Goal: Information Seeking & Learning: Learn about a topic

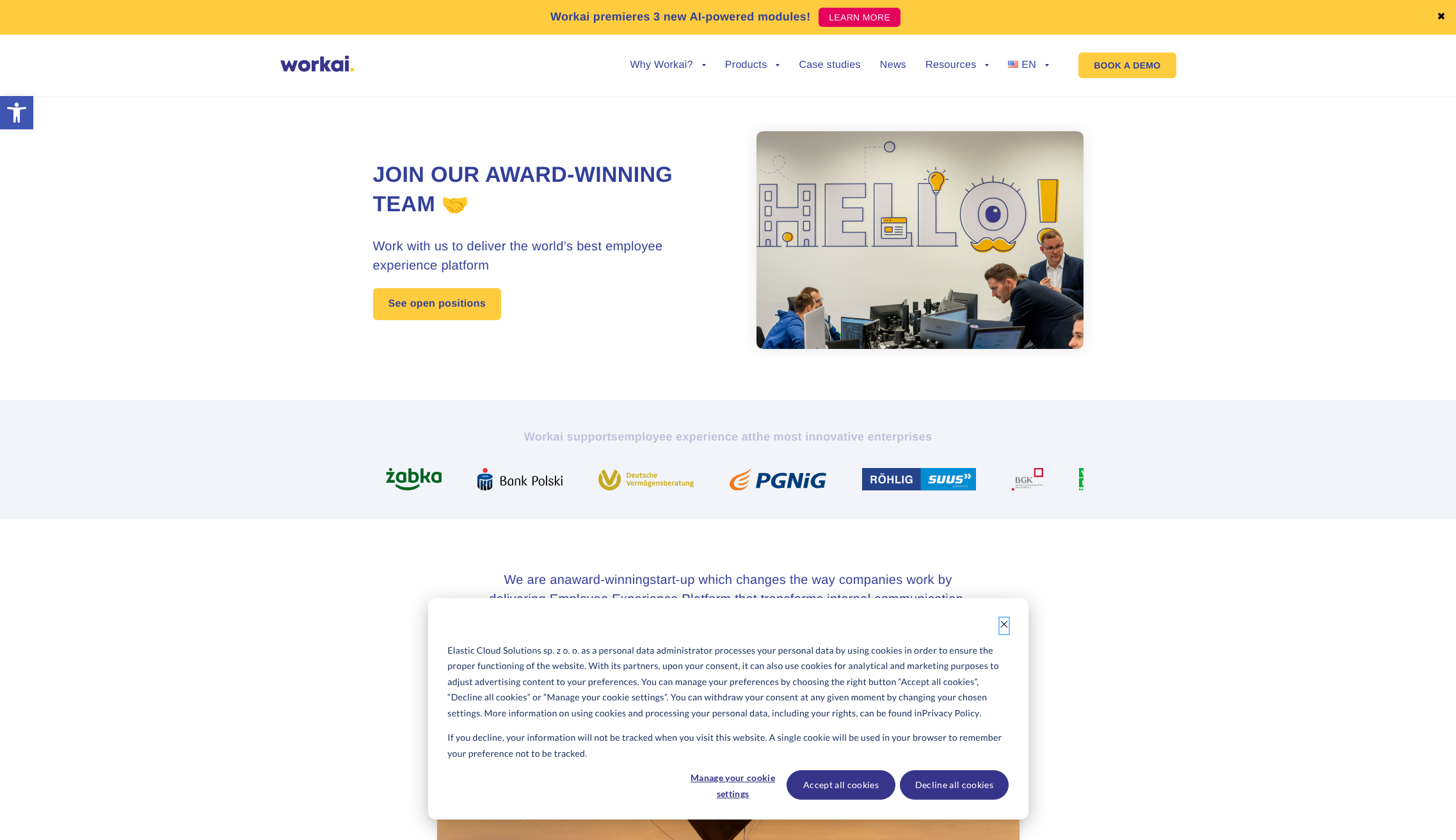
click at [1001, 624] on icon "Dismiss cookie banner" at bounding box center [1004, 624] width 9 height 9
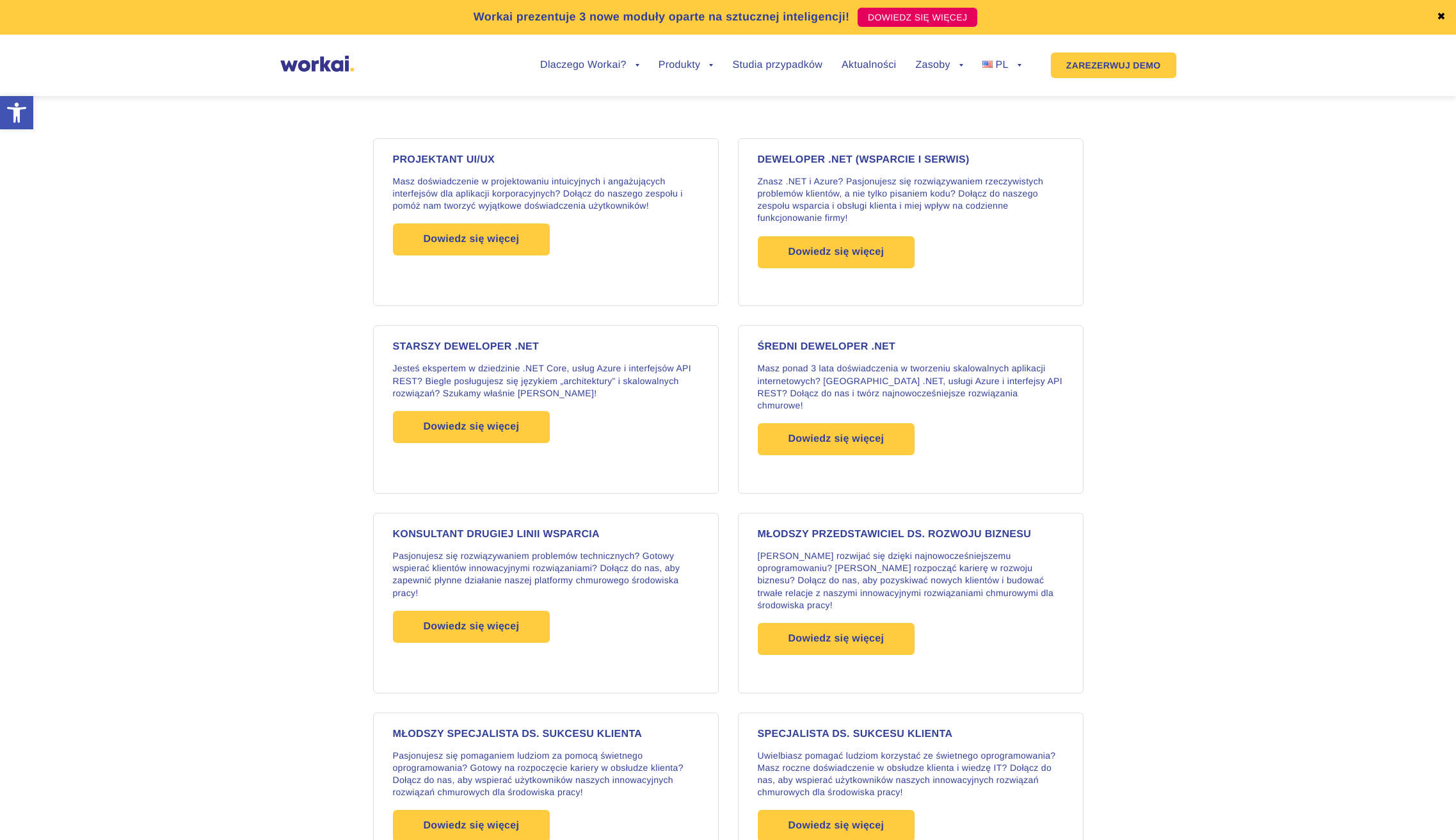
scroll to position [957, 0]
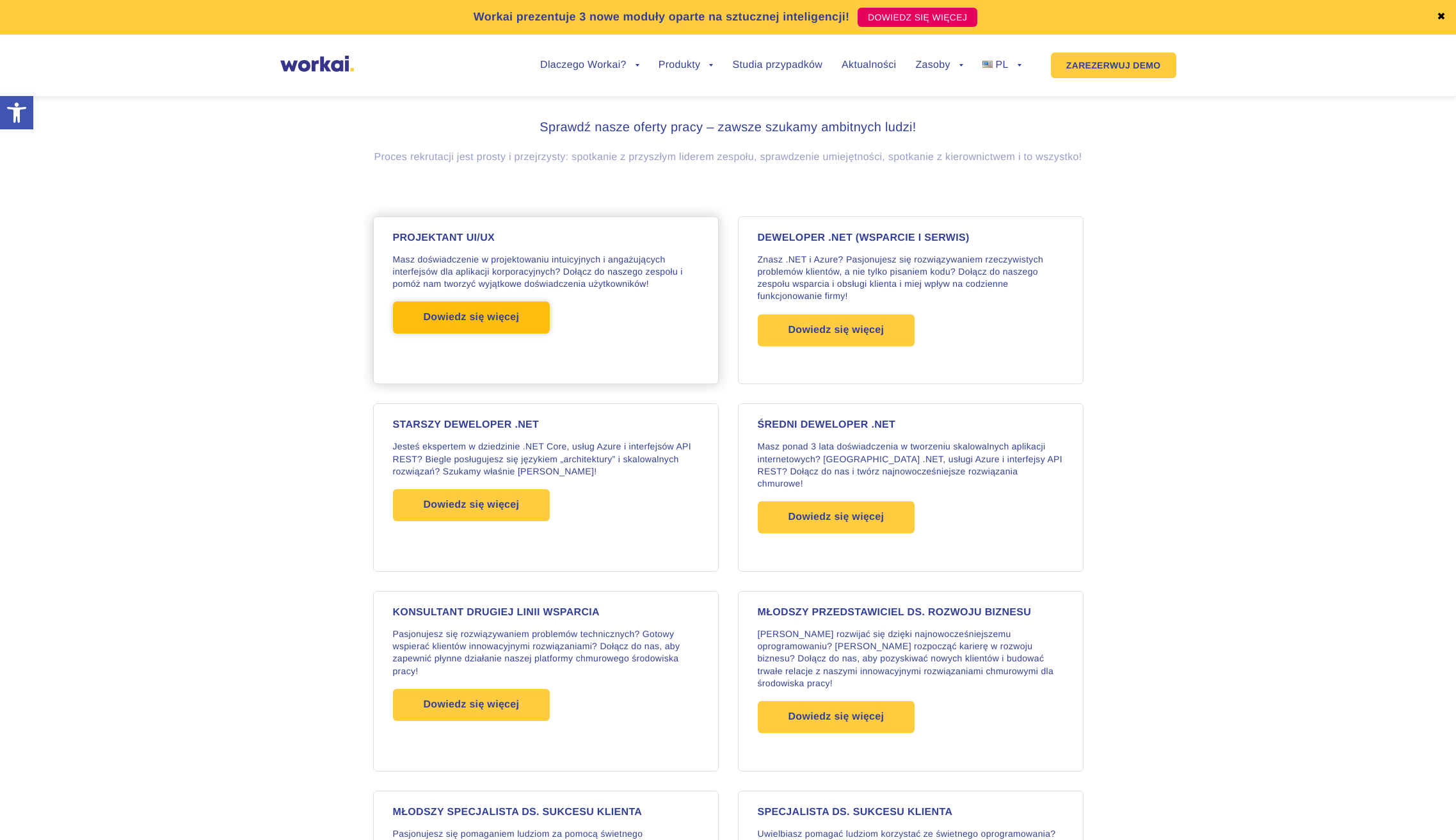
click at [520, 323] on span "Dowiedz się więcej" at bounding box center [472, 317] width 157 height 32
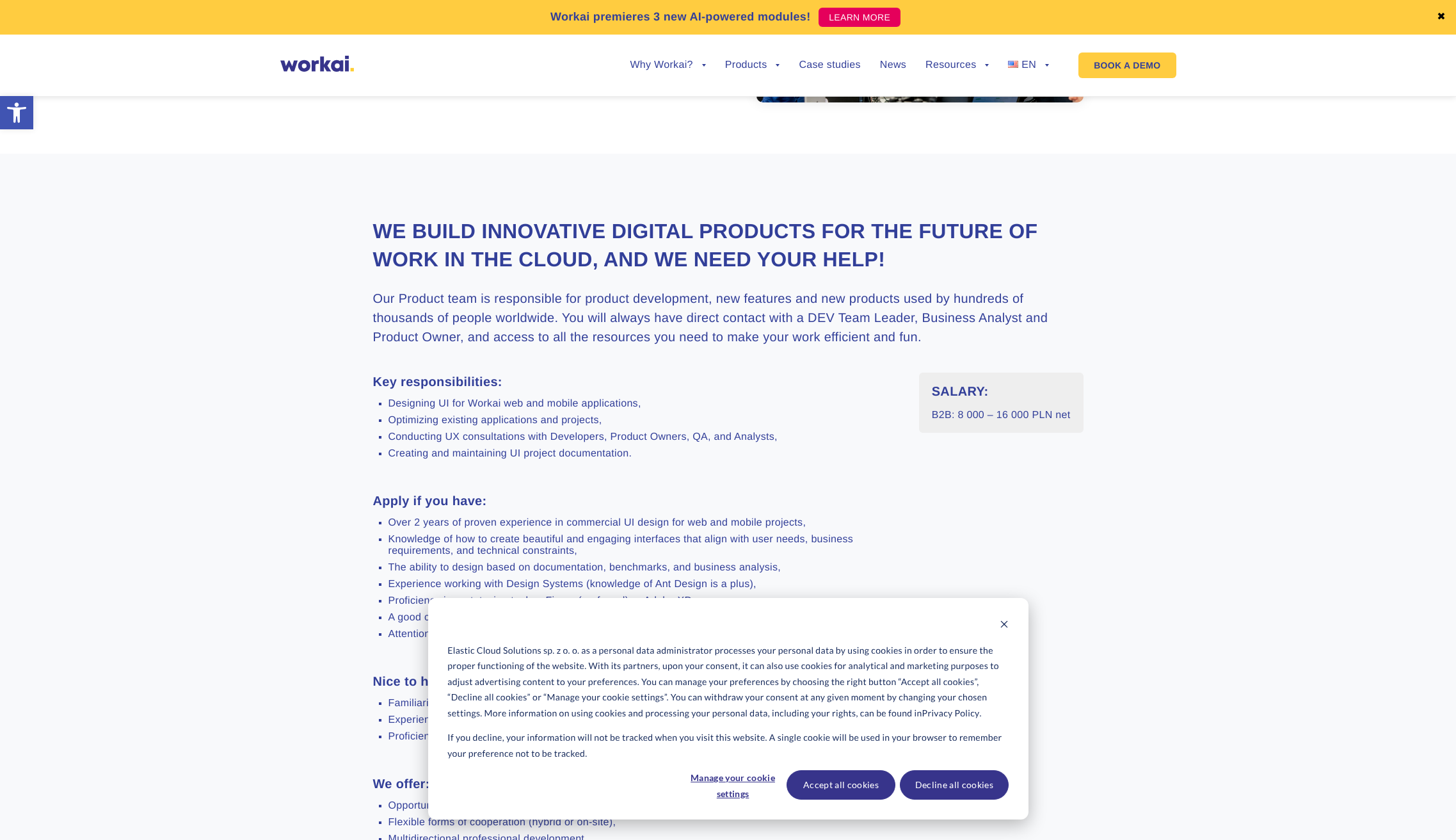
scroll to position [384, 0]
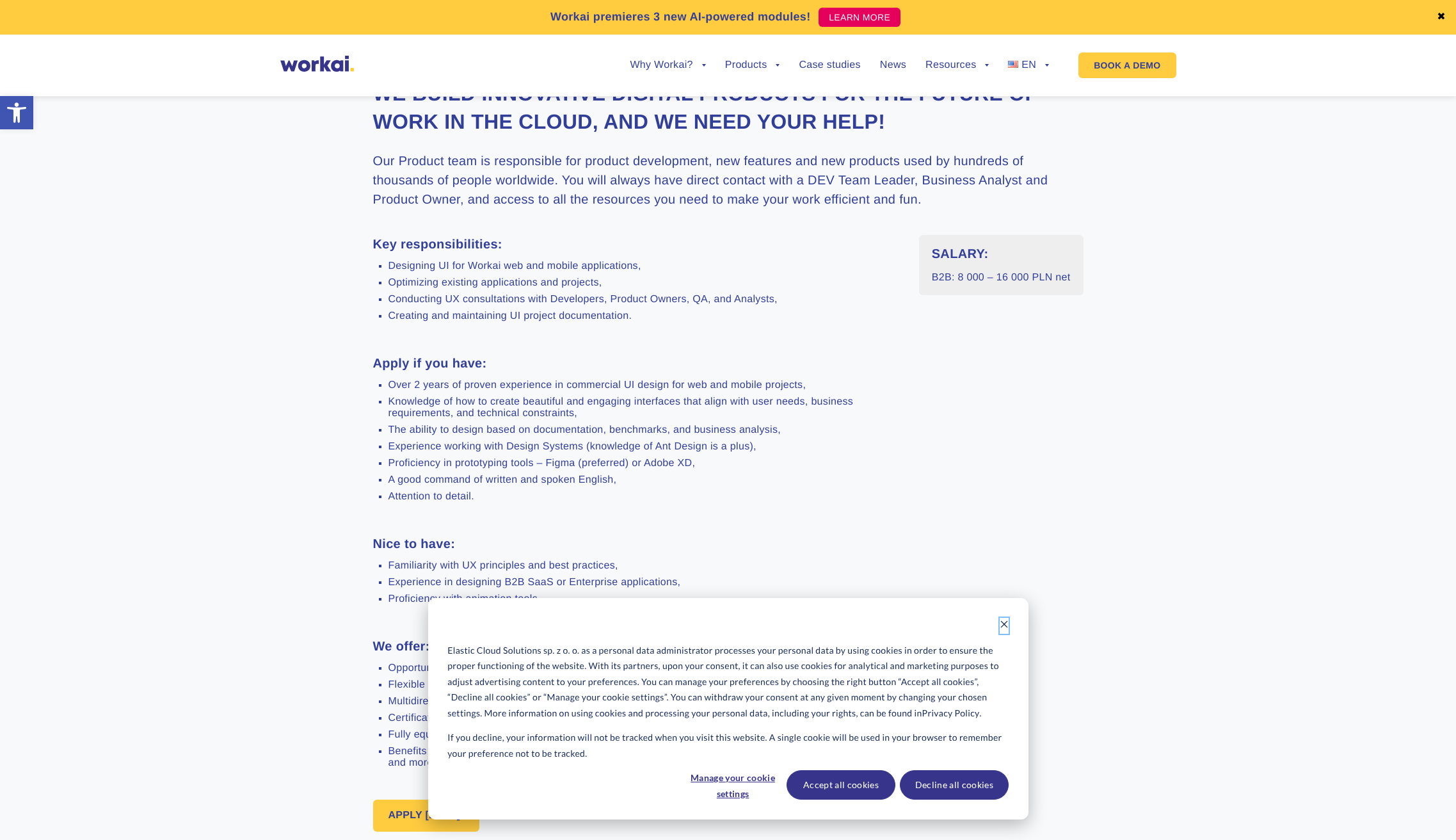
click at [1006, 624] on icon "Dismiss cookie banner" at bounding box center [1004, 624] width 9 height 9
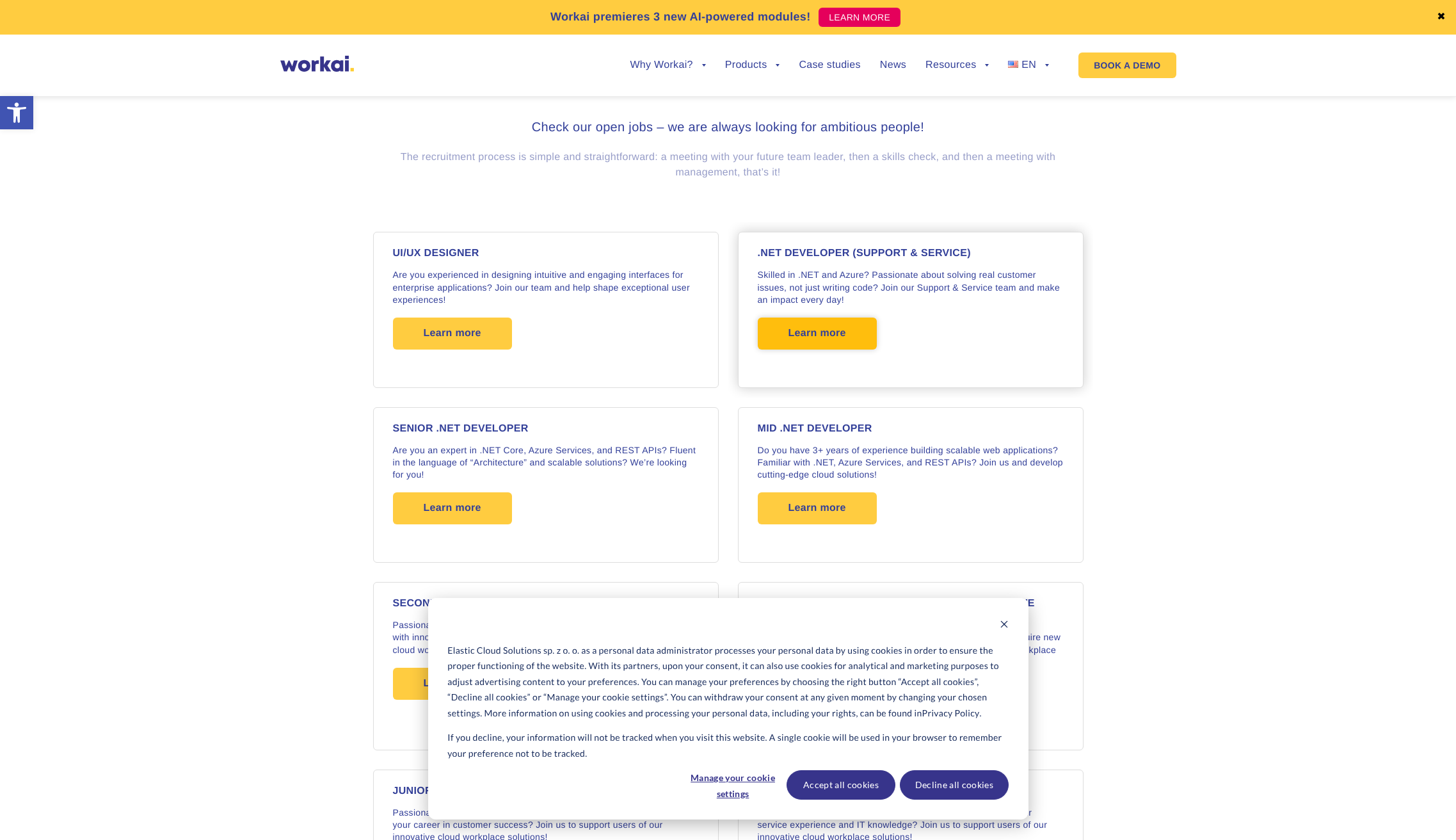
click at [799, 324] on span "Learn more" at bounding box center [817, 333] width 57 height 32
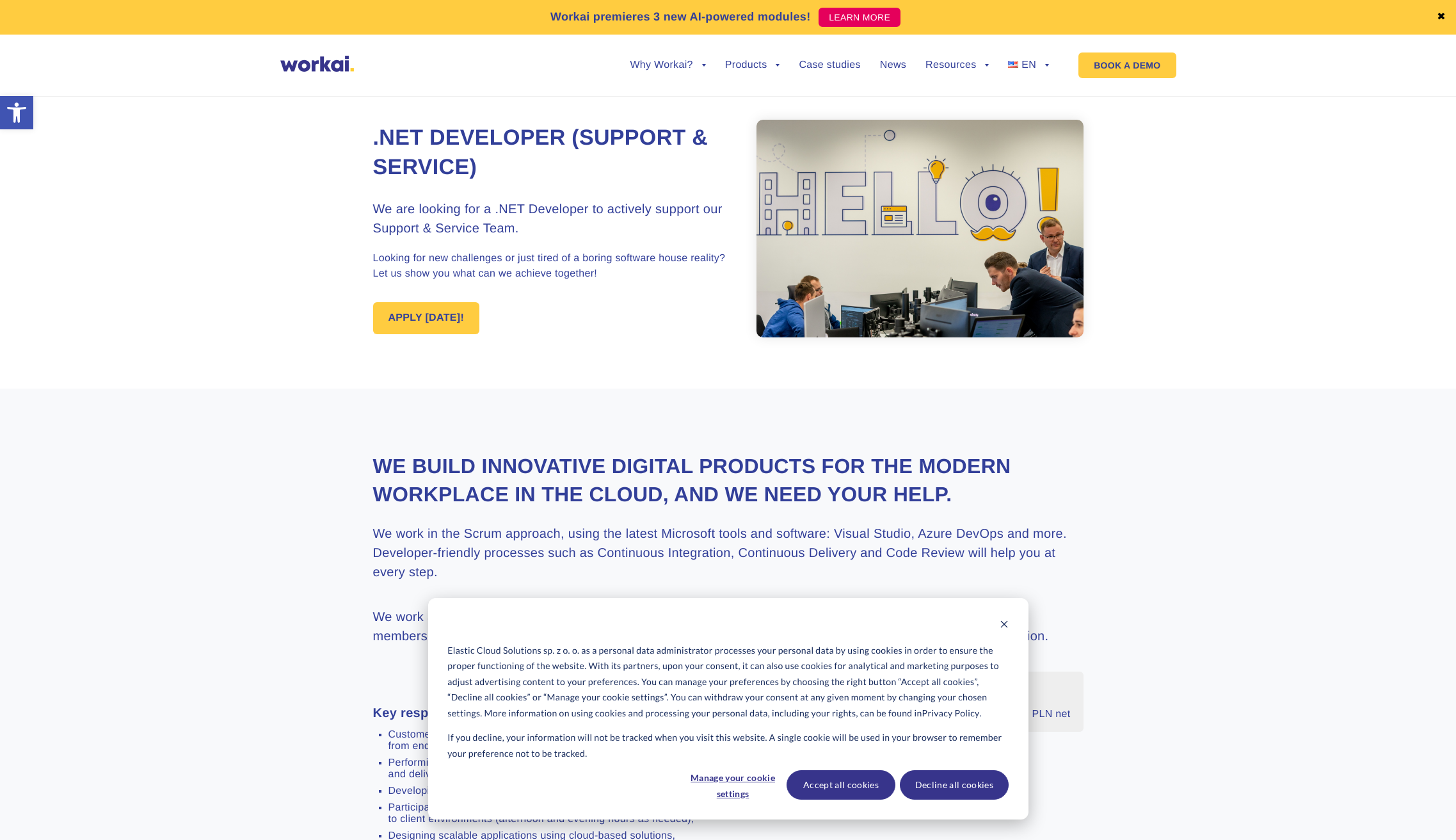
scroll to position [256, 0]
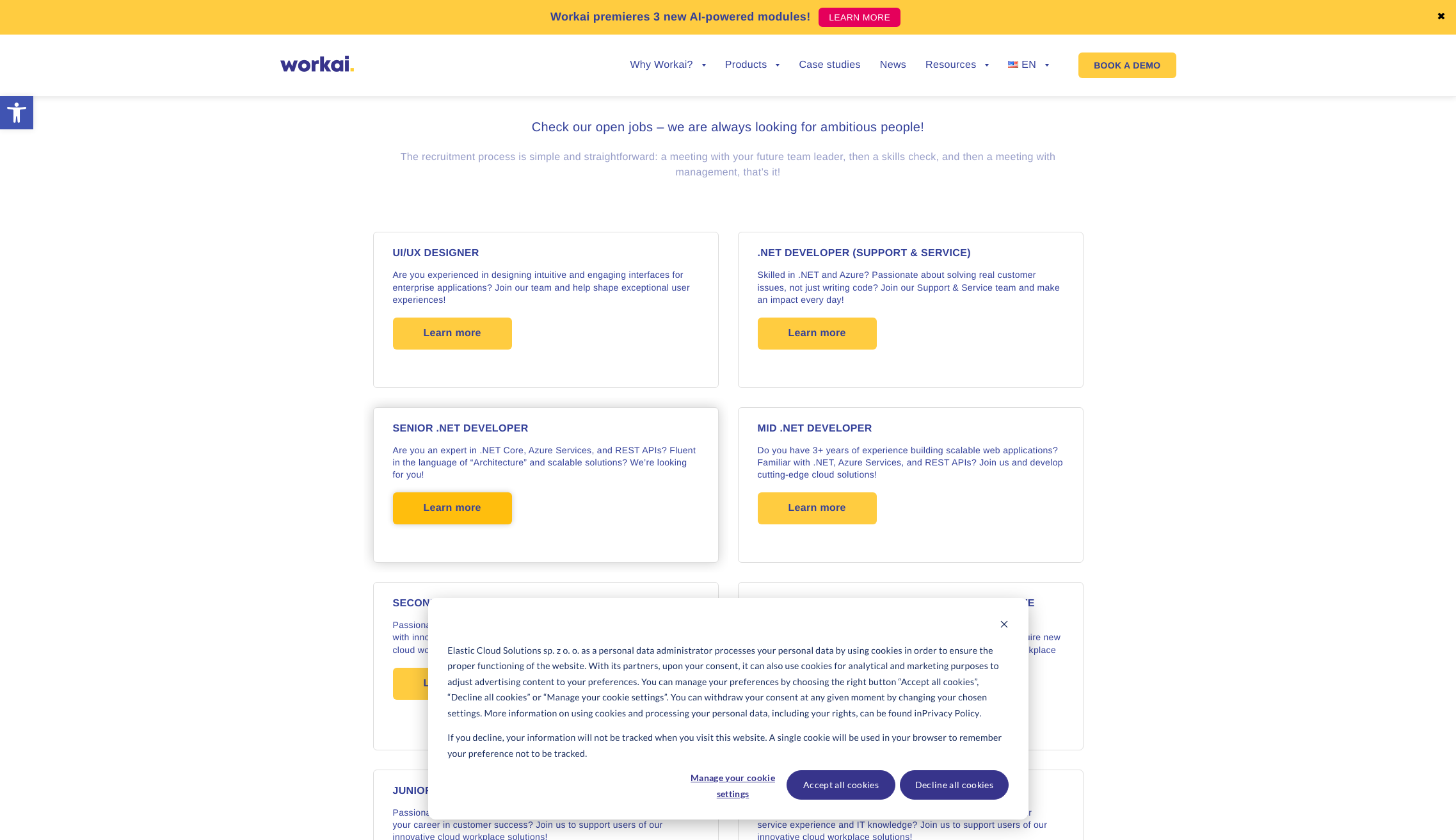
click at [449, 508] on span "Learn more" at bounding box center [452, 508] width 57 height 32
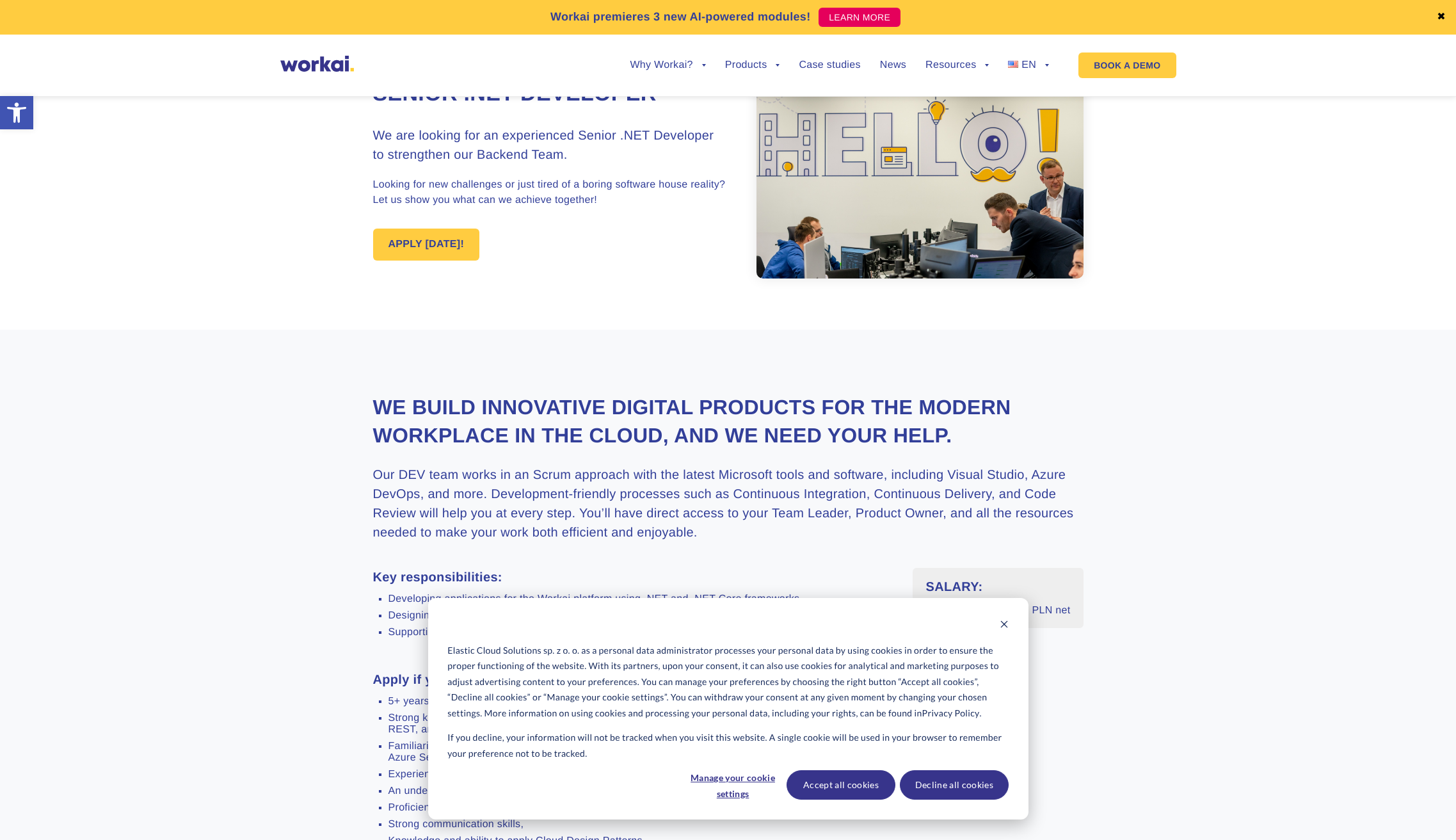
scroll to position [128, 0]
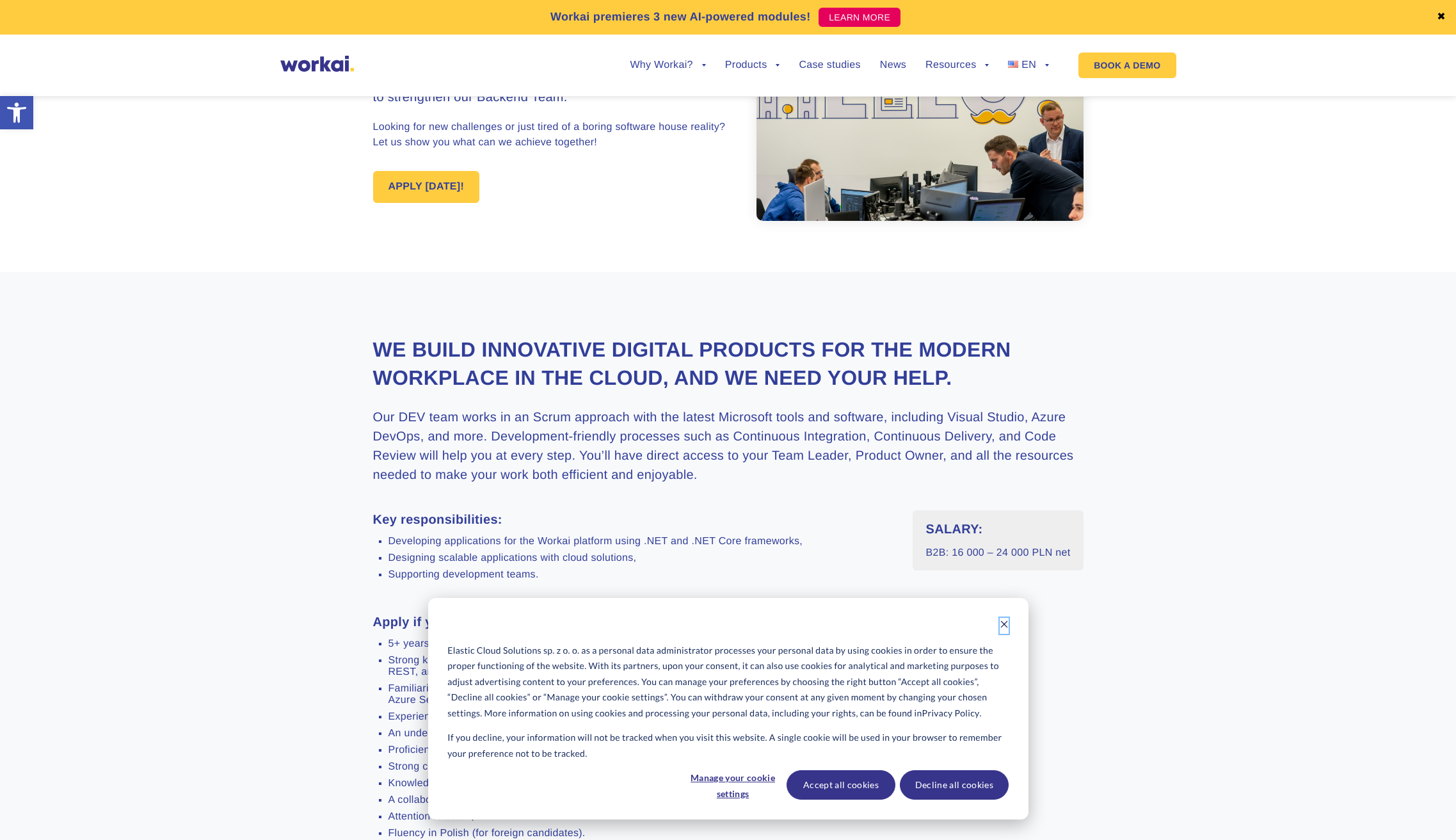
click at [1008, 624] on icon "Dismiss cookie banner" at bounding box center [1004, 624] width 9 height 9
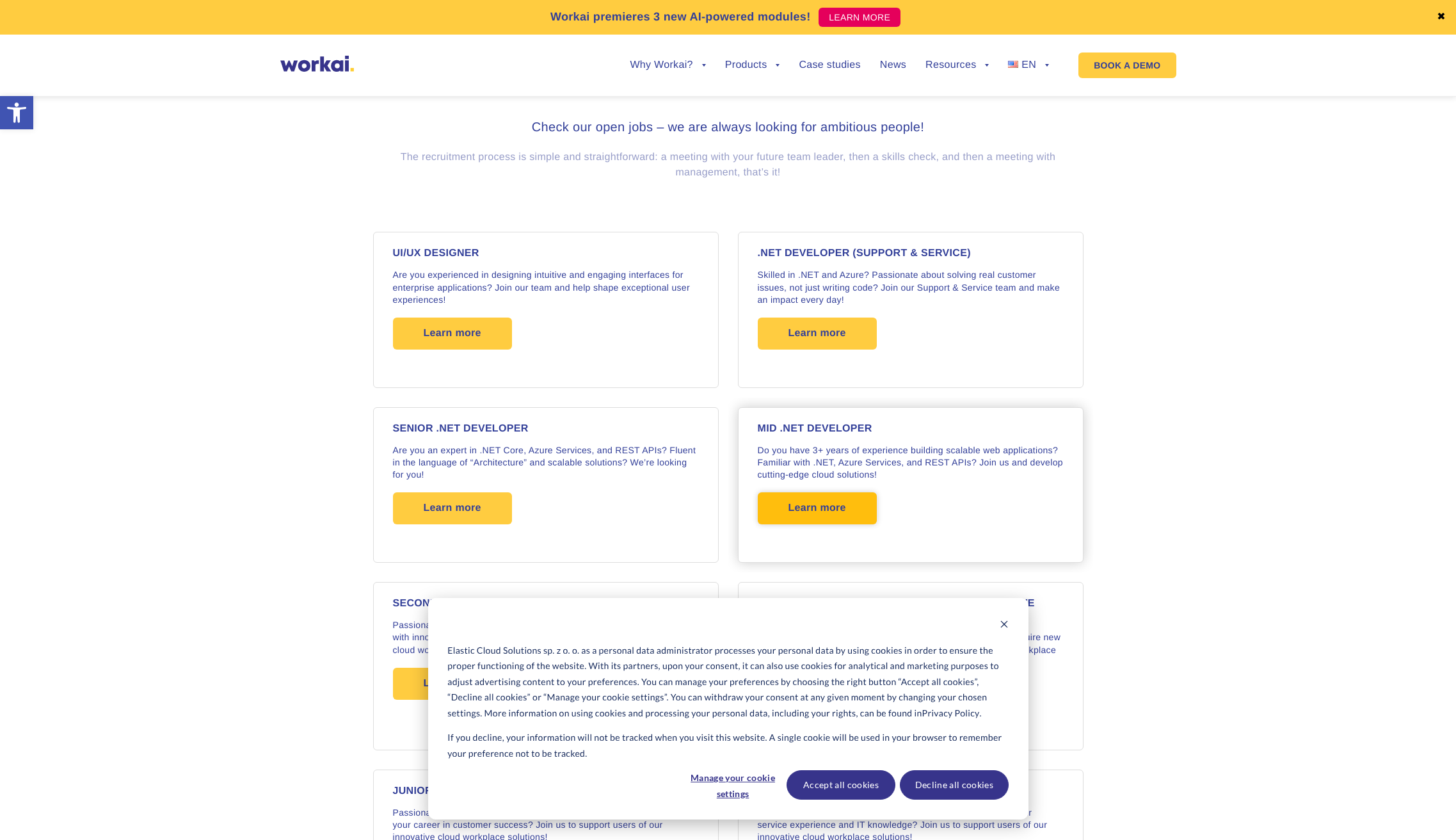
click at [816, 508] on span "Learn more" at bounding box center [817, 508] width 57 height 32
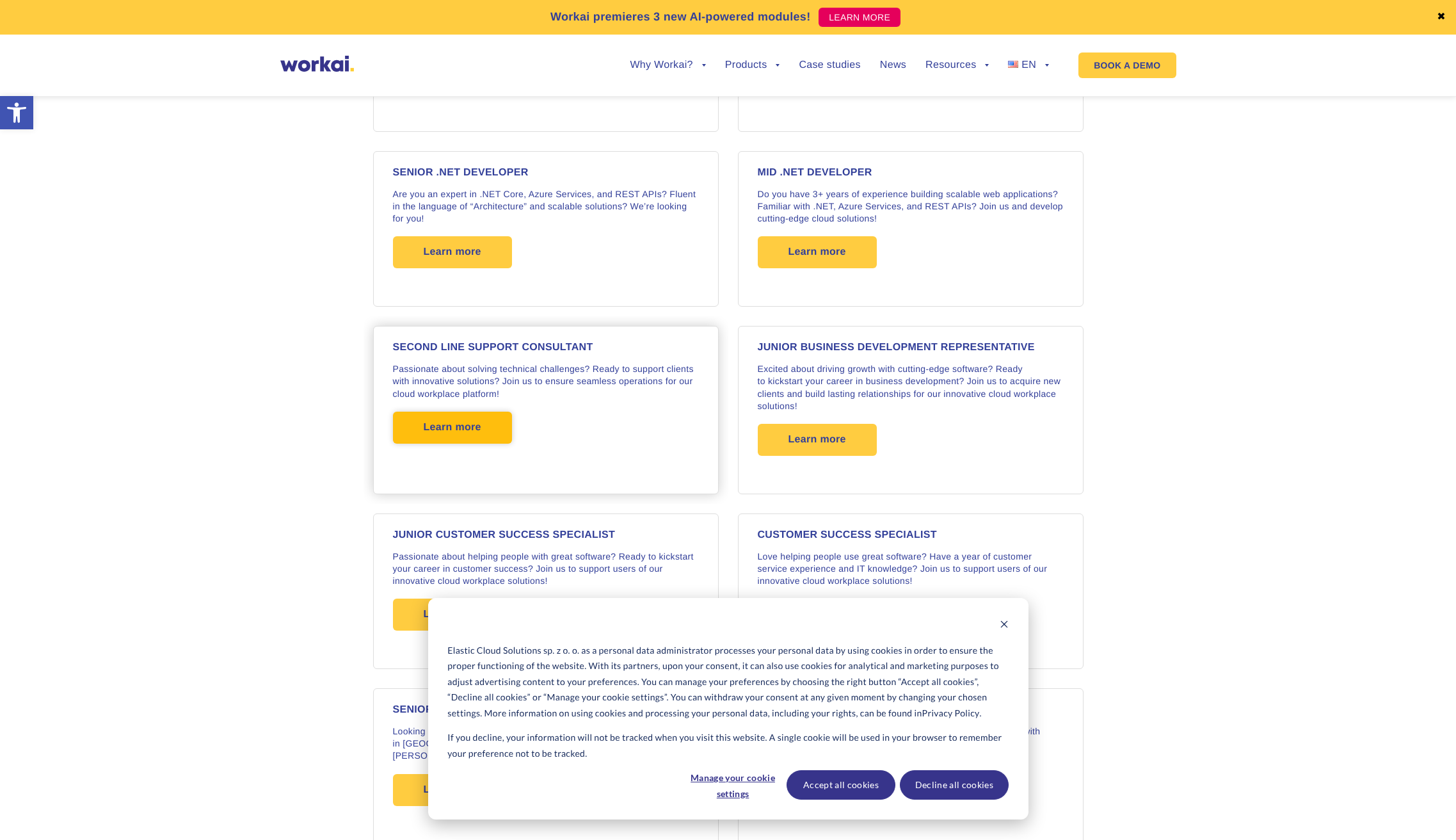
click at [467, 435] on span "Learn more" at bounding box center [452, 427] width 57 height 32
click at [472, 424] on span "Learn more" at bounding box center [452, 427] width 57 height 32
click at [835, 436] on span "Learn more" at bounding box center [817, 439] width 57 height 32
click at [1008, 624] on icon "Dismiss cookie banner" at bounding box center [1004, 624] width 9 height 9
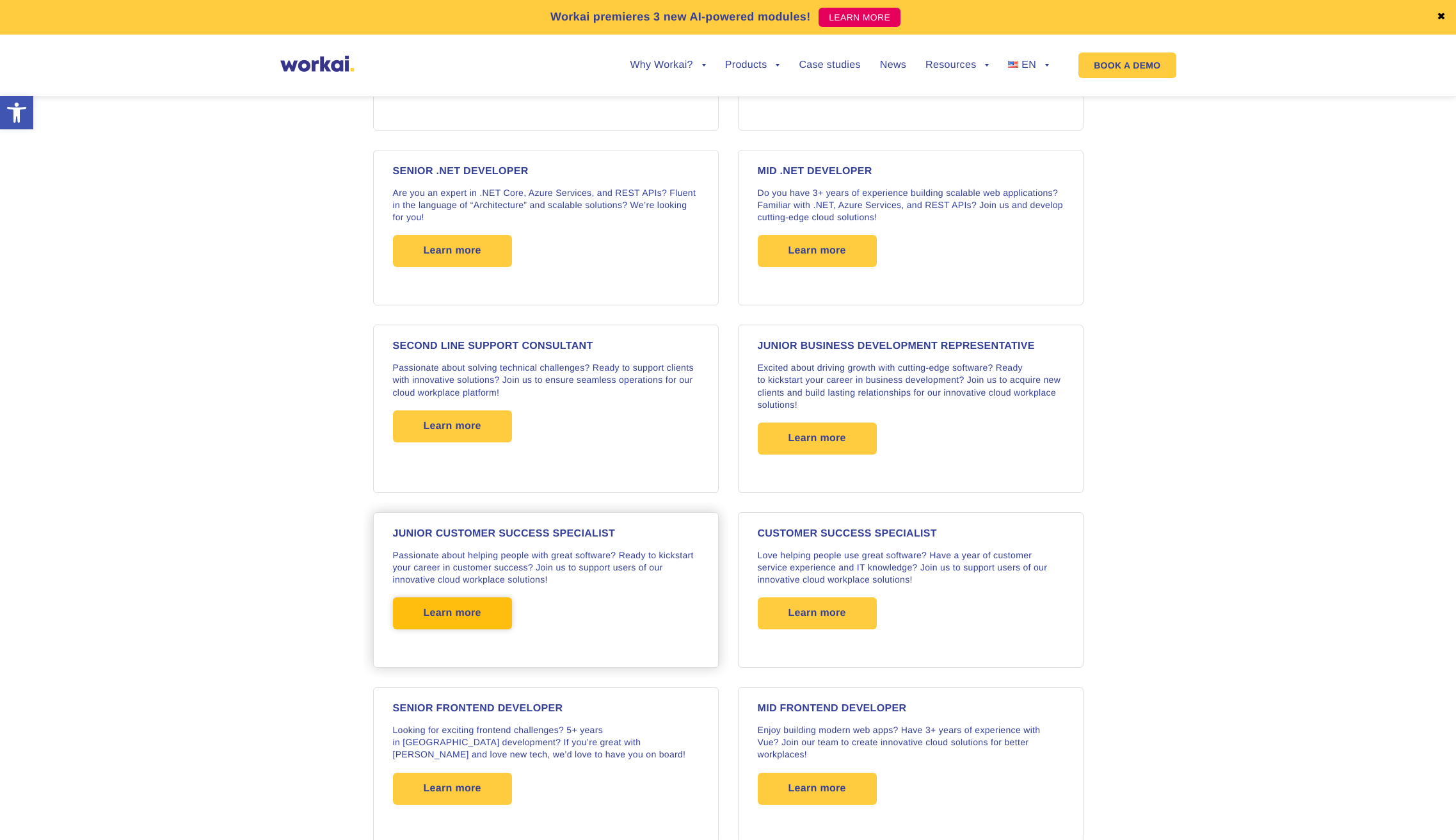
click at [469, 606] on span "Learn more" at bounding box center [452, 613] width 57 height 32
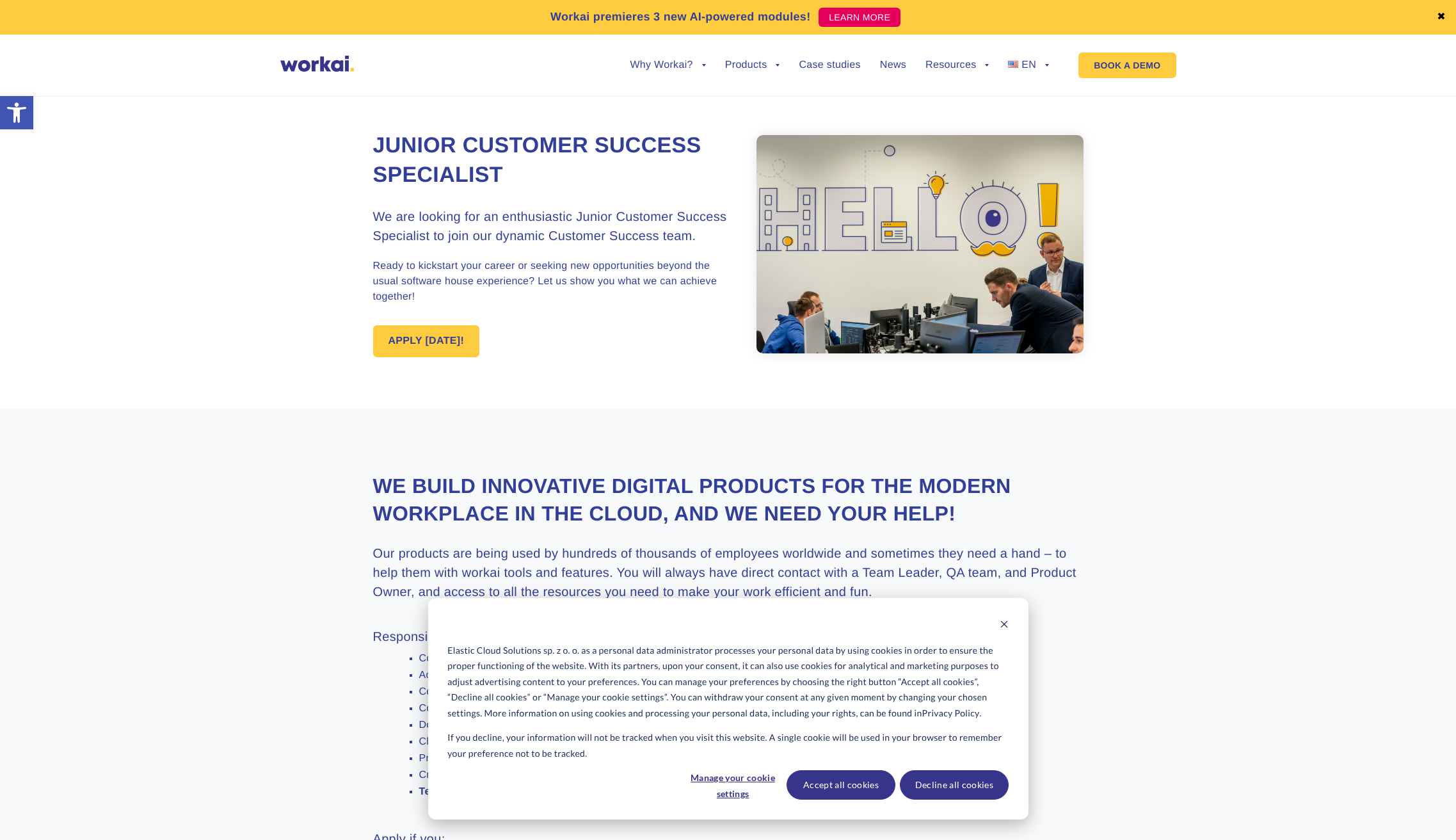
scroll to position [192, 0]
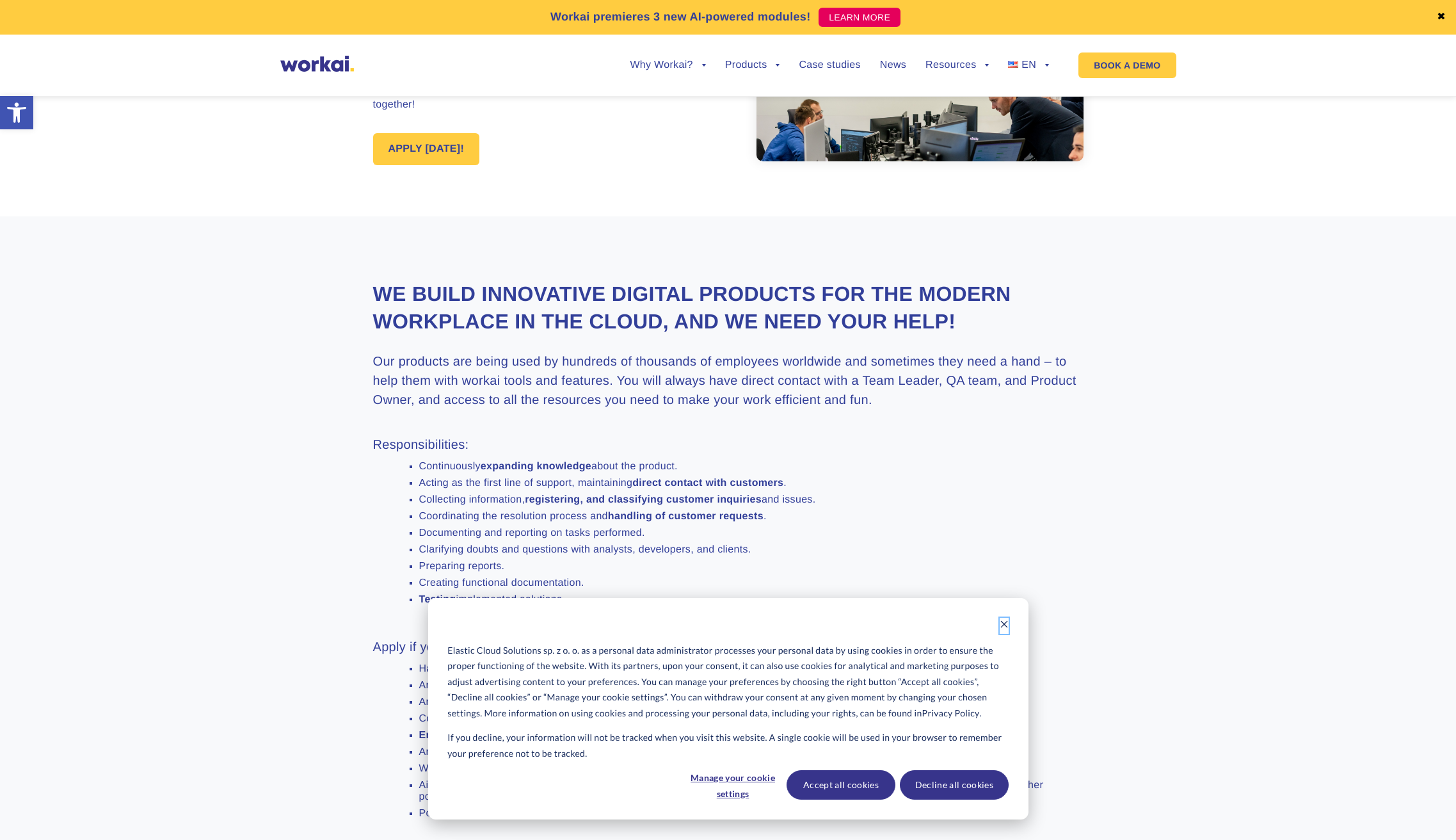
click at [1004, 627] on icon "Dismiss cookie banner" at bounding box center [1004, 624] width 9 height 9
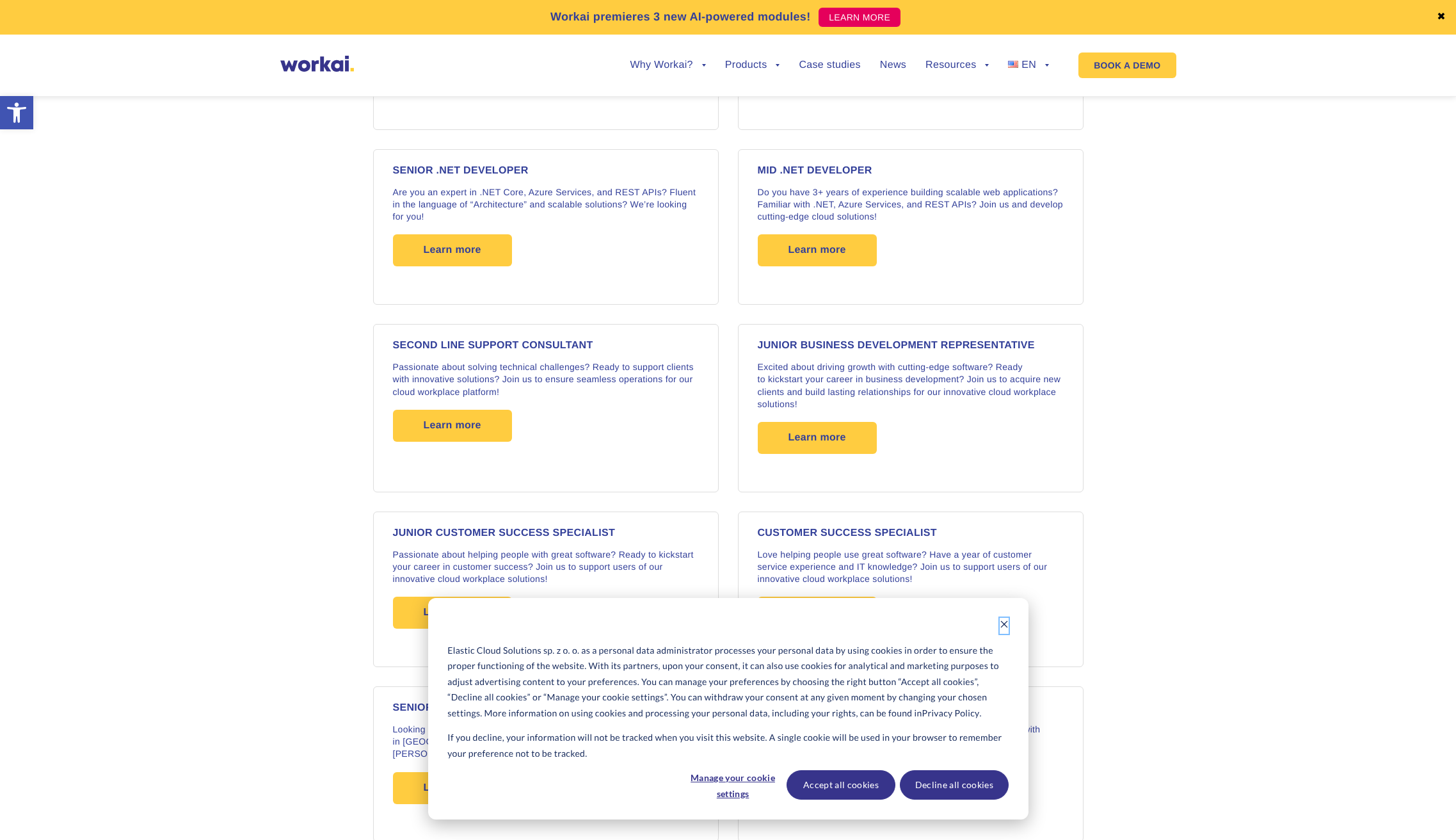
click at [1007, 627] on icon "Dismiss cookie banner" at bounding box center [1004, 624] width 7 height 7
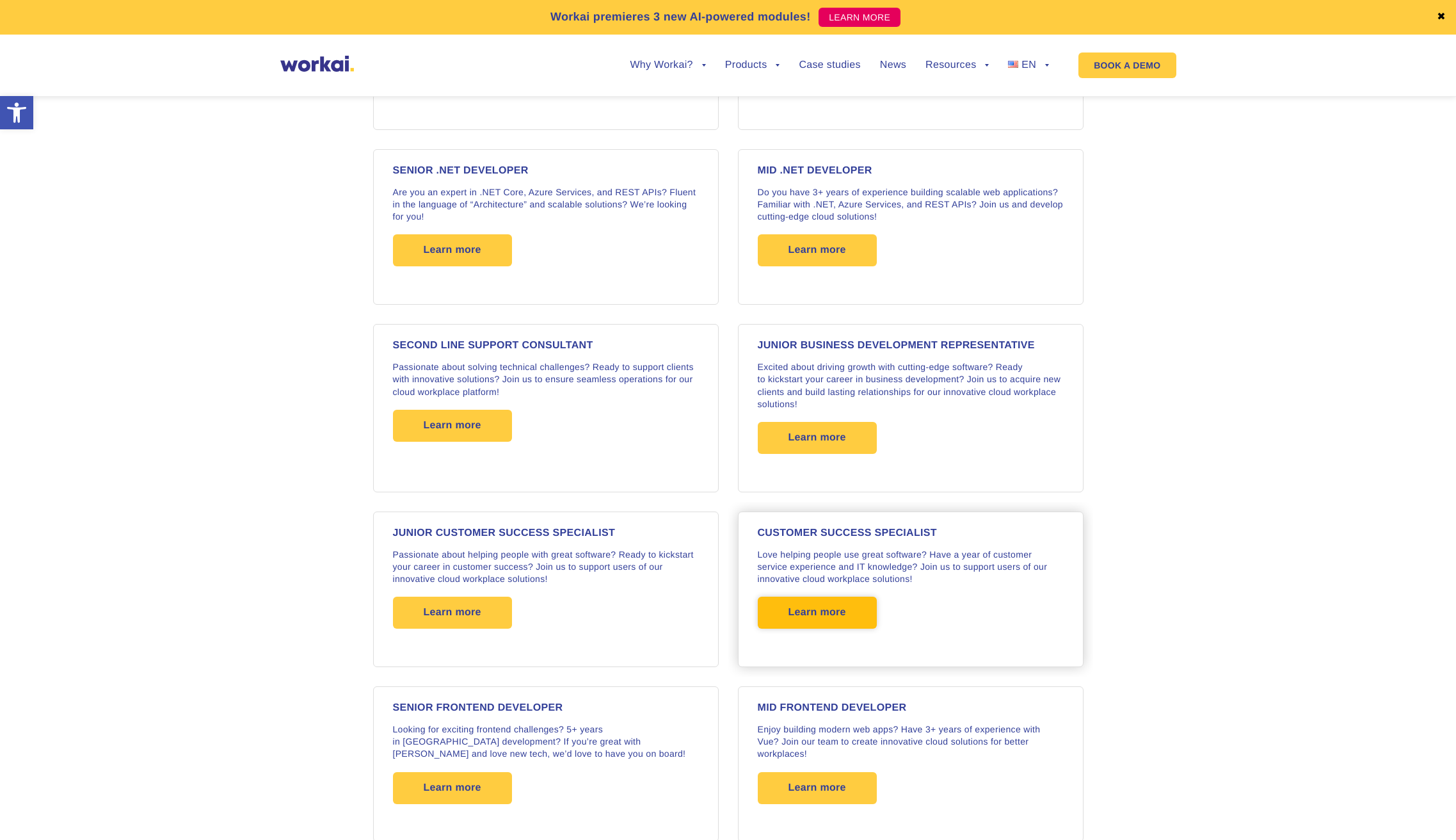
click at [858, 602] on span "Learn more" at bounding box center [817, 612] width 119 height 32
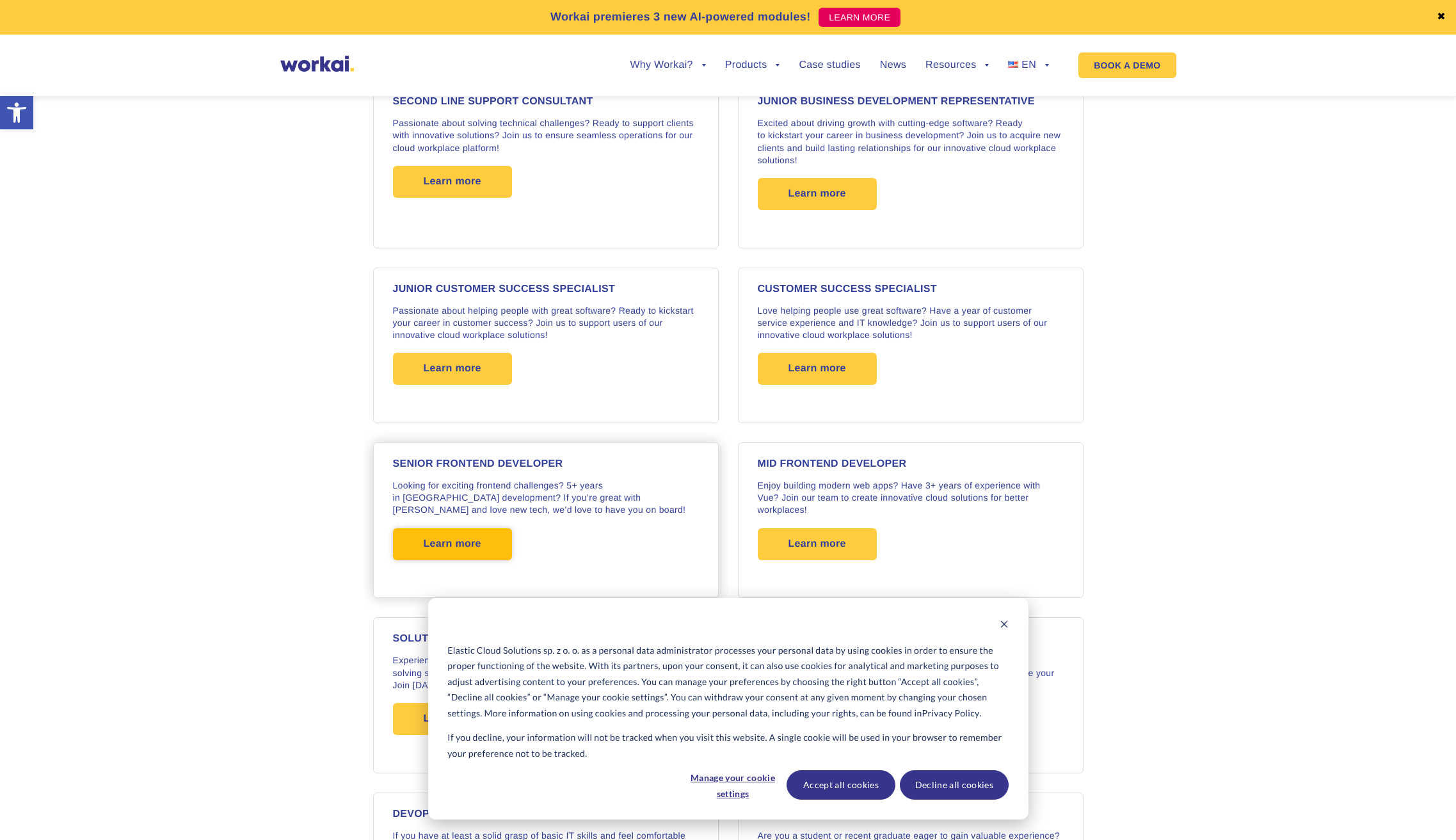
scroll to position [1412, 0]
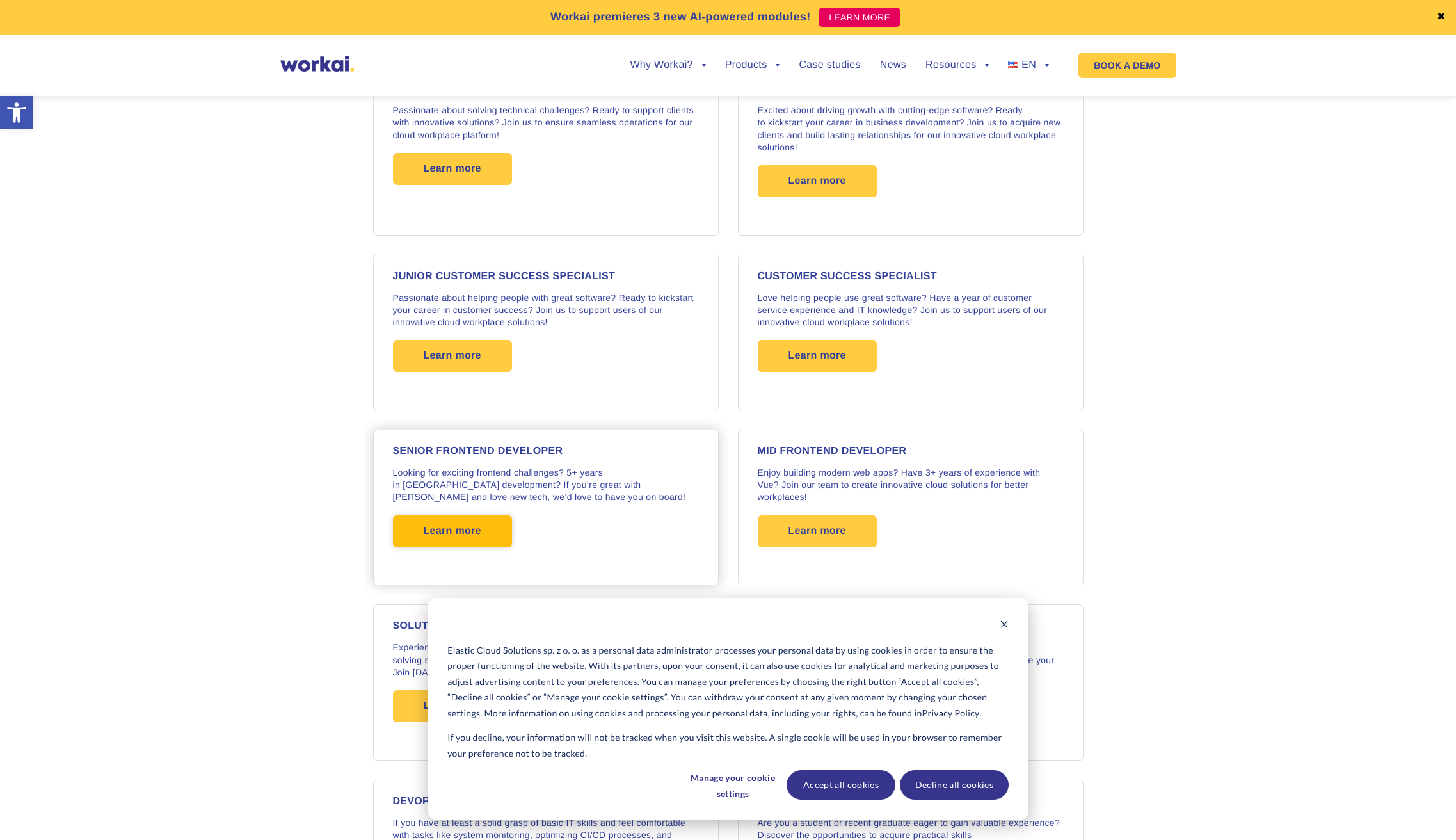
click at [461, 517] on span "Learn more" at bounding box center [452, 531] width 57 height 32
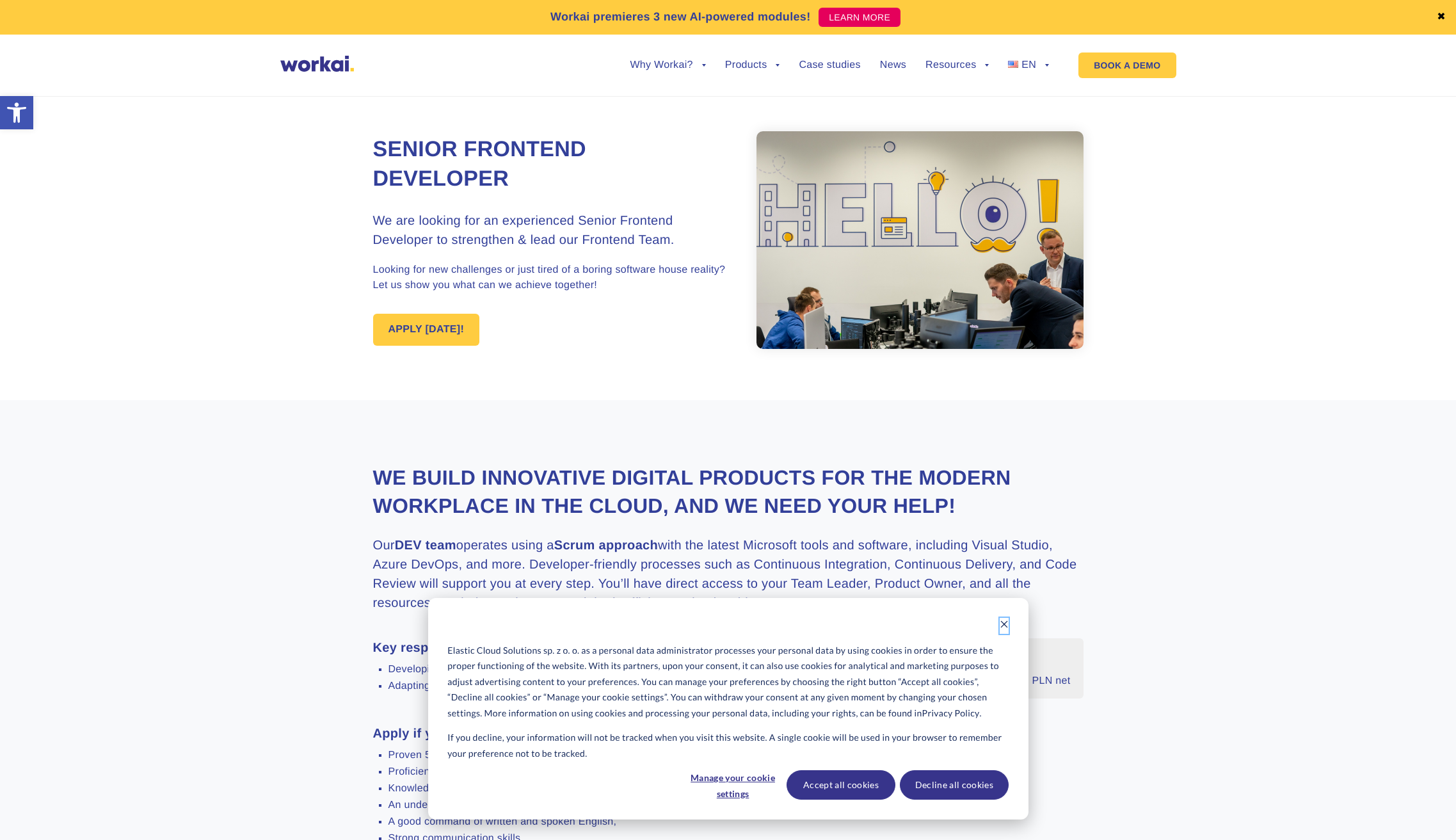
click at [1006, 626] on icon "Dismiss cookie banner" at bounding box center [1004, 624] width 7 height 7
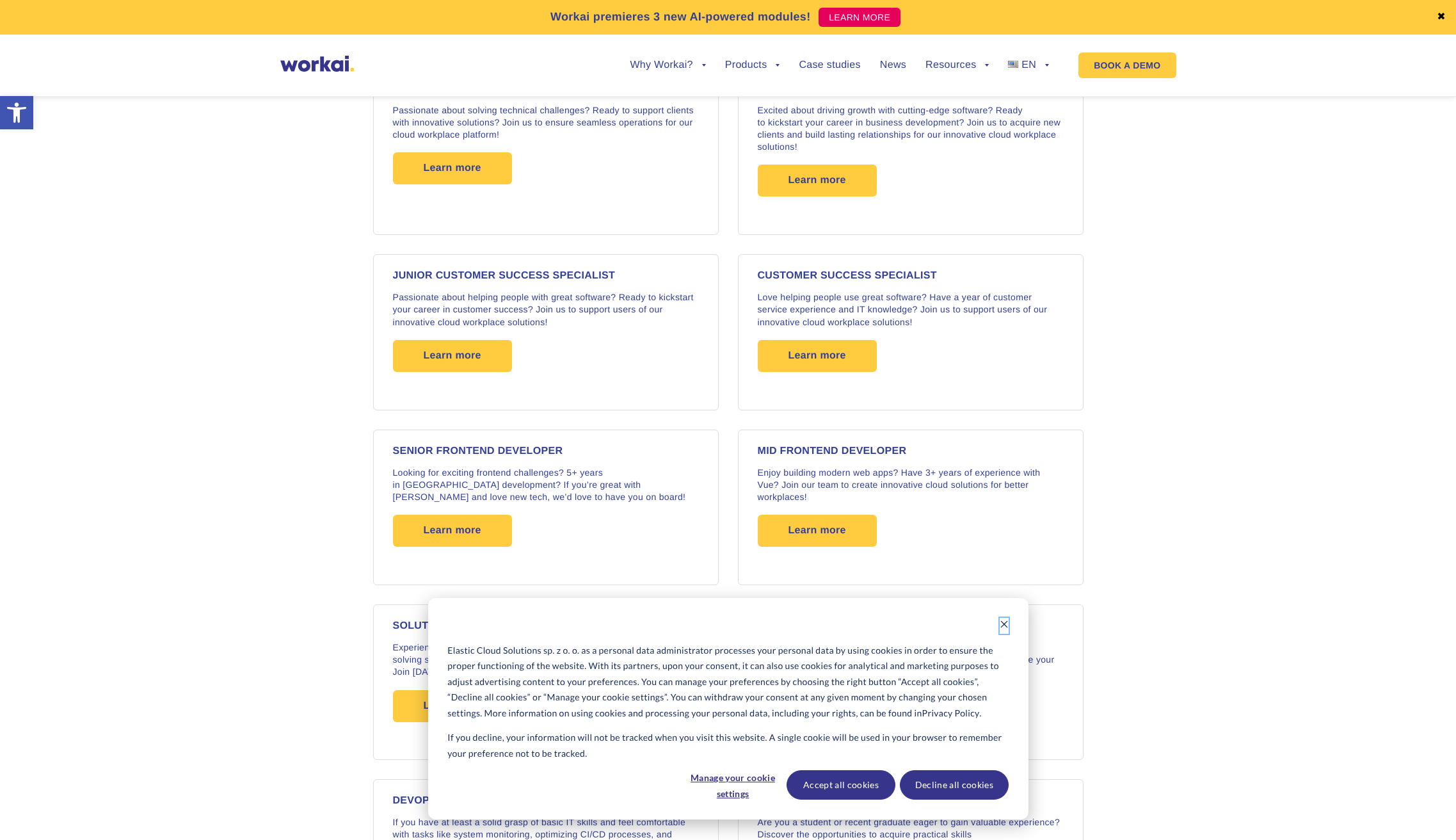
click at [1006, 625] on icon "Dismiss cookie banner" at bounding box center [1004, 624] width 9 height 9
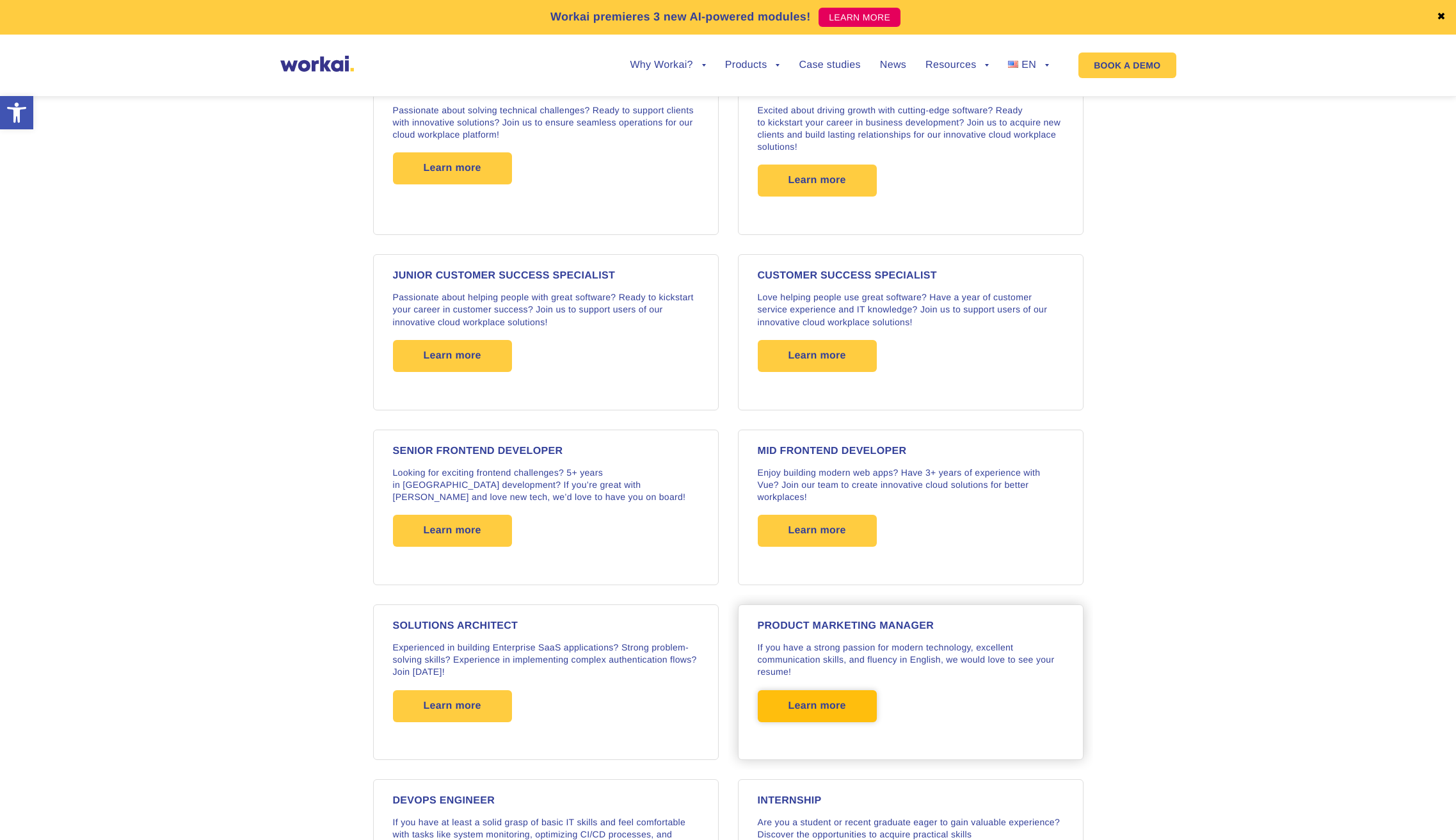
click at [838, 700] on span "Learn more" at bounding box center [817, 706] width 57 height 32
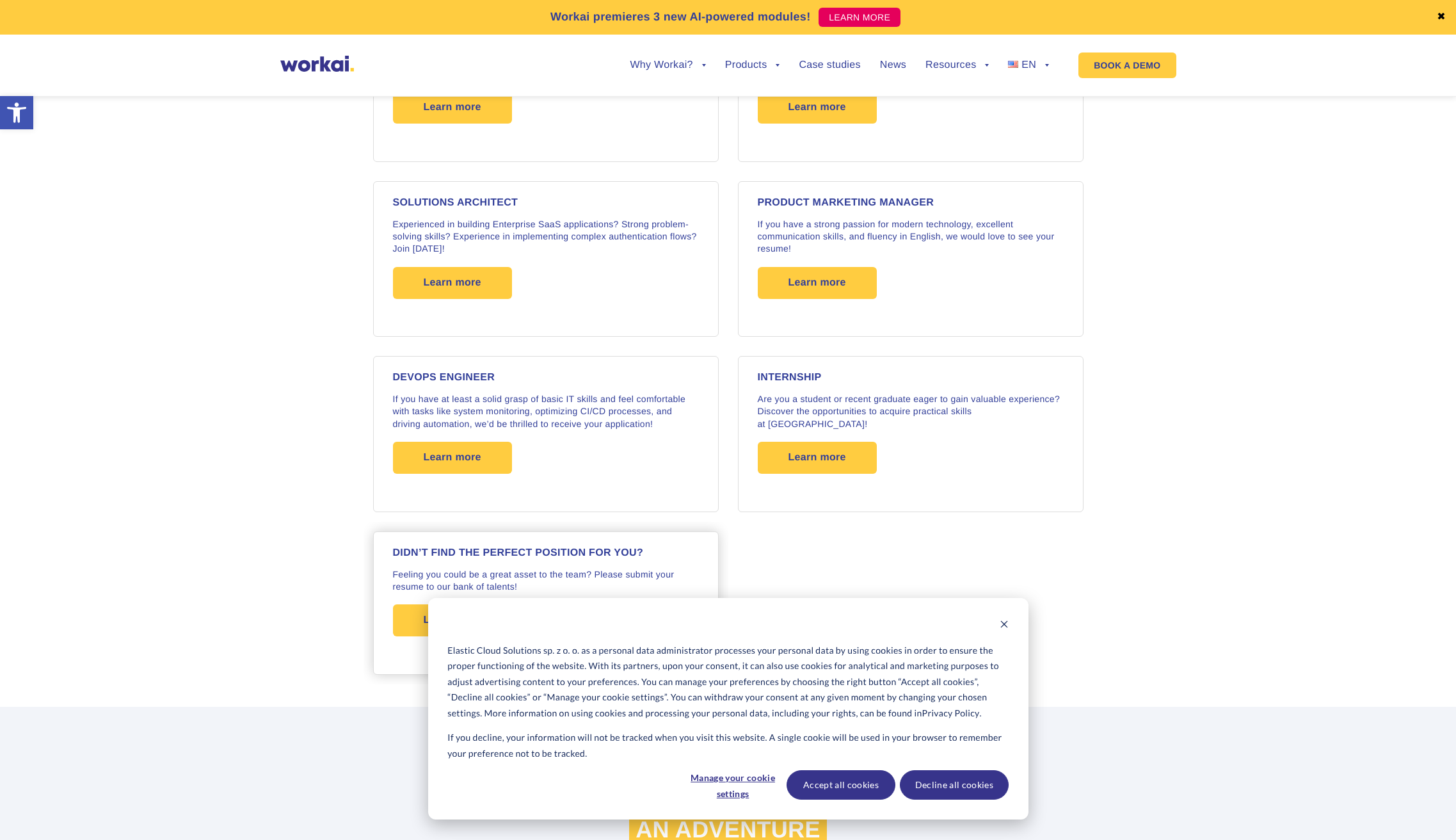
scroll to position [2262, 0]
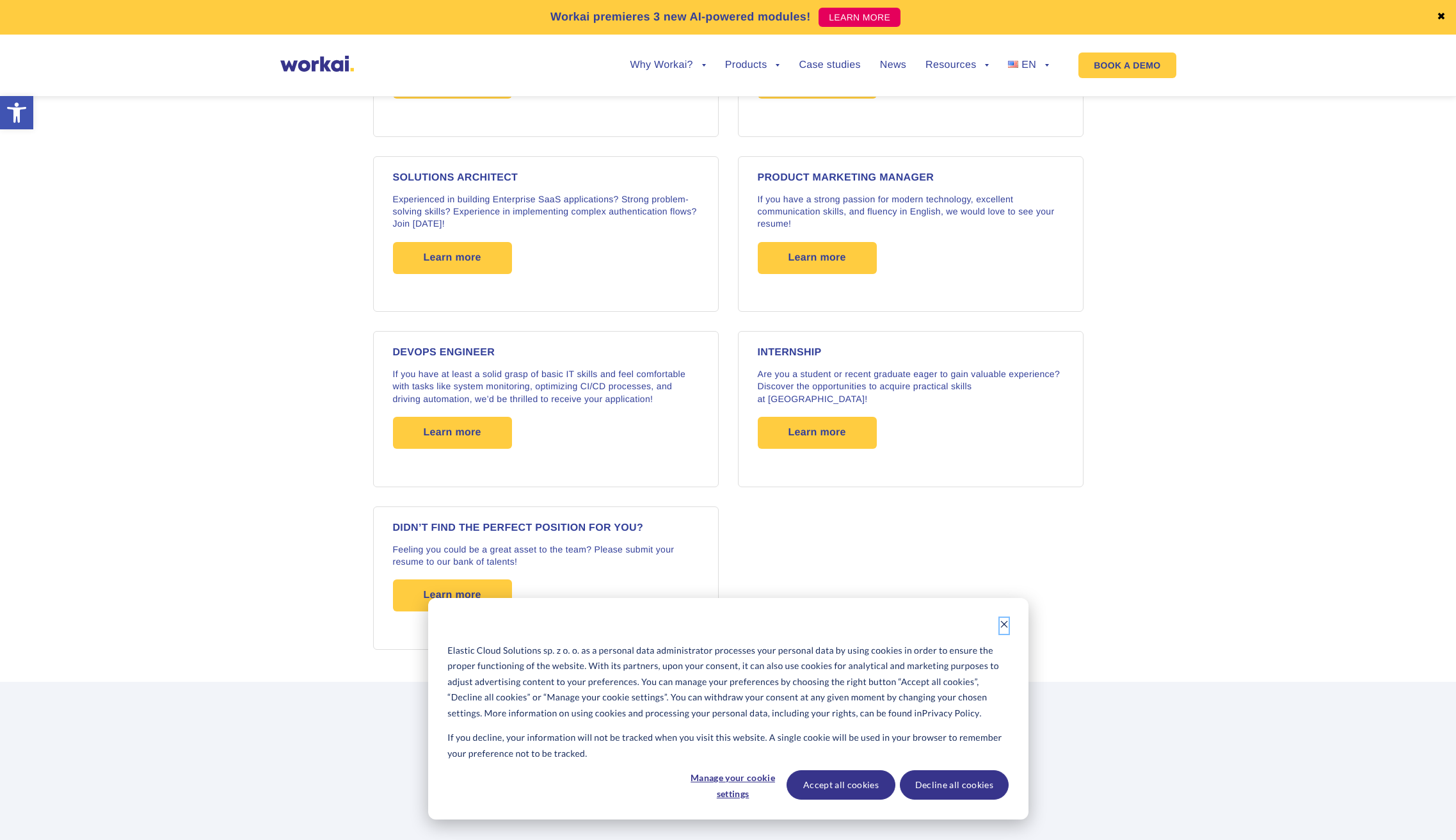
drag, startPoint x: 1006, startPoint y: 628, endPoint x: 747, endPoint y: 595, distance: 261.1
click at [1006, 628] on icon "Dismiss cookie banner" at bounding box center [1004, 624] width 9 height 9
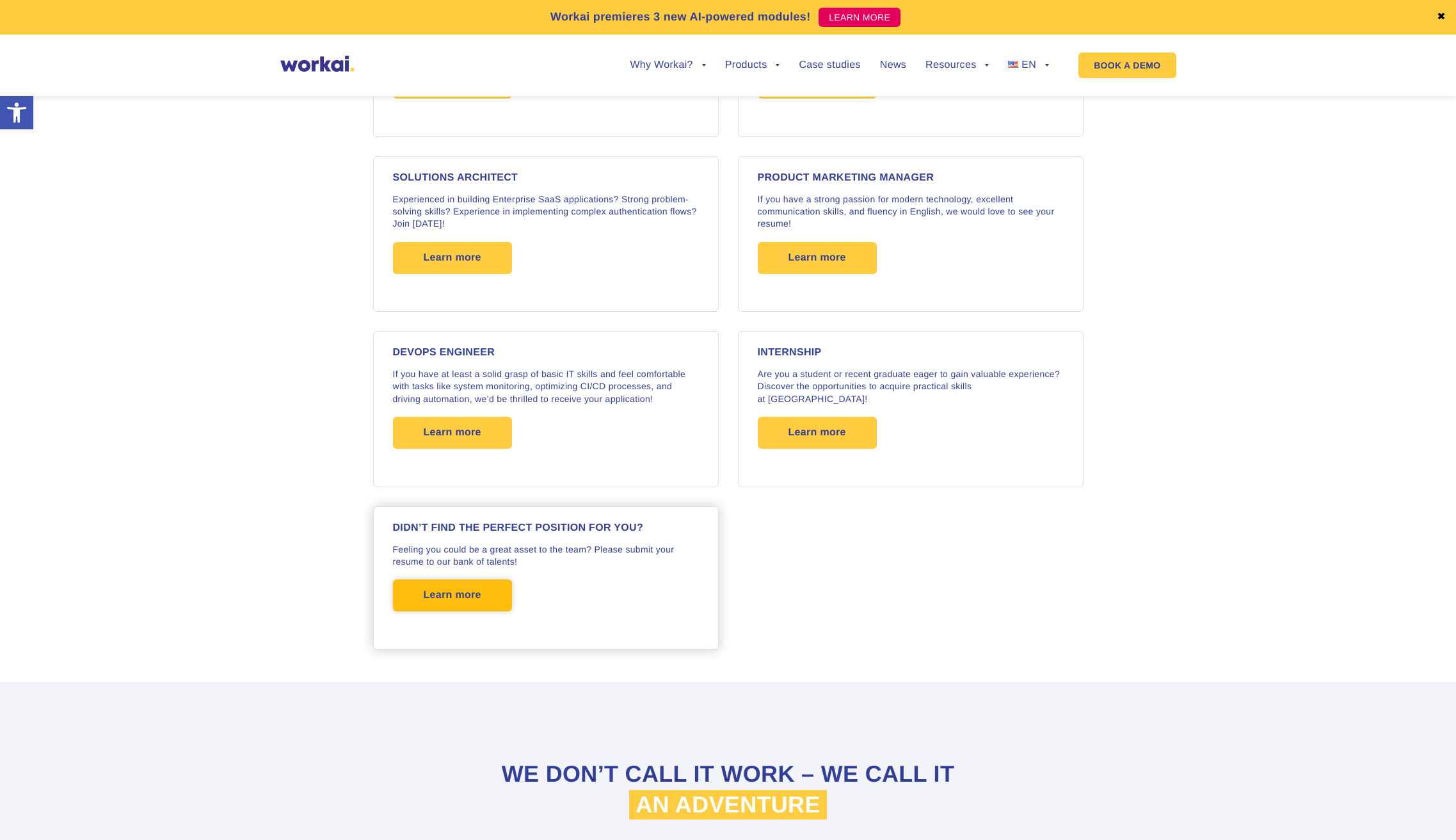
click at [482, 585] on span "Learn more" at bounding box center [452, 595] width 119 height 32
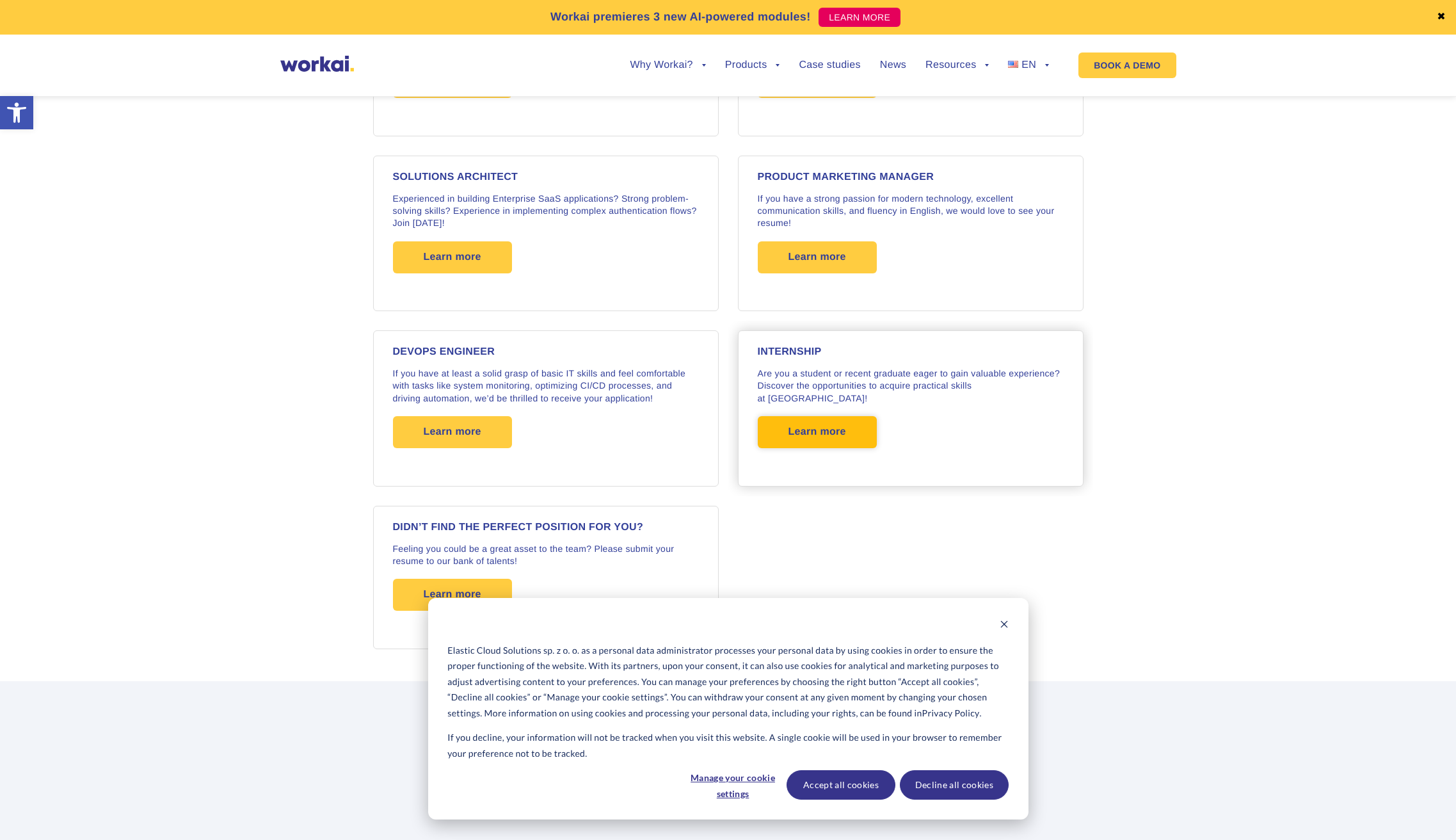
click at [804, 416] on span "Learn more" at bounding box center [817, 432] width 57 height 32
click at [440, 422] on span "Learn more" at bounding box center [452, 431] width 57 height 32
